Goal: Find specific page/section: Find specific page/section

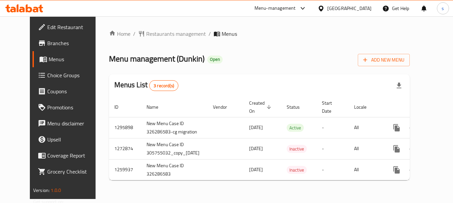
click at [156, 36] on span "Restaurants management" at bounding box center [176, 34] width 60 height 8
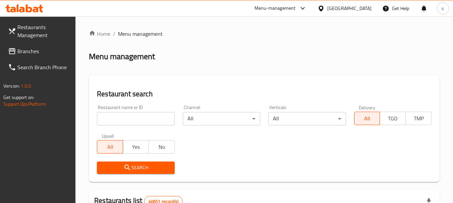
click at [115, 121] on input "search" at bounding box center [135, 118] width 77 height 13
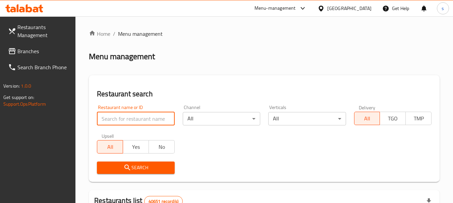
paste input "10062"
type input "10062"
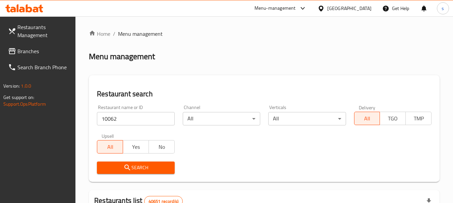
click at [132, 170] on span "Search" at bounding box center [135, 168] width 67 height 8
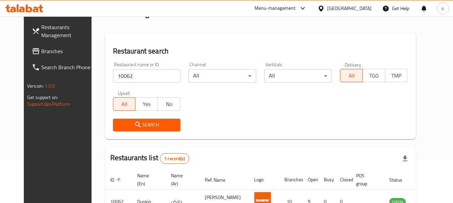
scroll to position [87, 0]
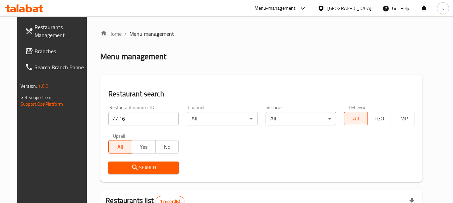
scroll to position [87, 0]
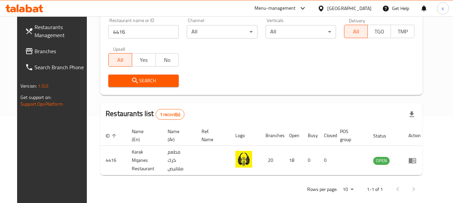
click at [362, 6] on div "[GEOGRAPHIC_DATA]" at bounding box center [349, 8] width 44 height 7
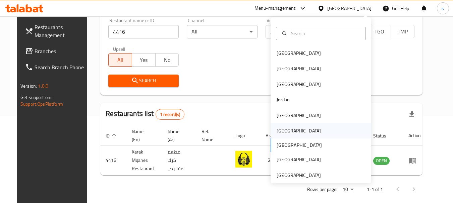
click at [280, 129] on div "[GEOGRAPHIC_DATA]" at bounding box center [299, 130] width 44 height 7
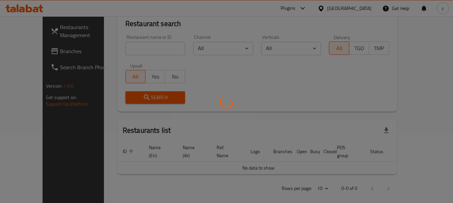
scroll to position [87, 0]
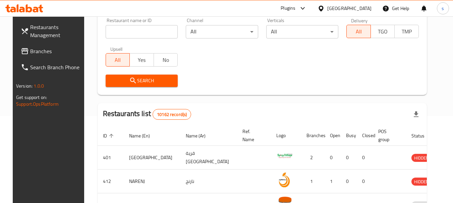
click at [21, 55] on icon at bounding box center [25, 51] width 8 height 8
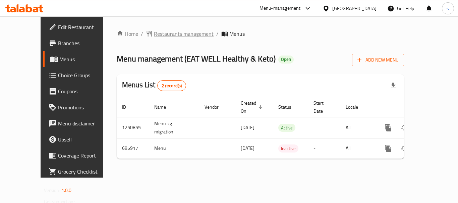
click at [163, 36] on span "Restaurants management" at bounding box center [184, 34] width 60 height 8
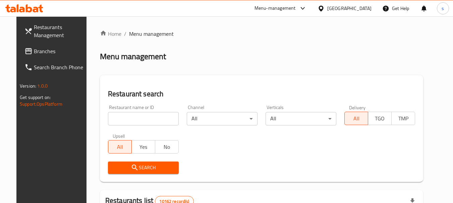
click at [124, 116] on input "search" at bounding box center [143, 118] width 71 height 13
paste input "643876"
type input "643876"
click at [132, 170] on span "Search" at bounding box center [143, 168] width 60 height 8
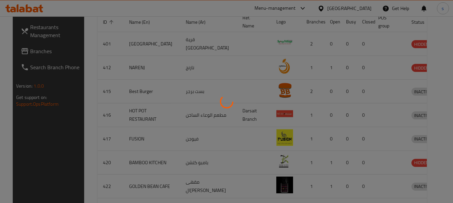
scroll to position [96, 0]
